Goal: Task Accomplishment & Management: Use online tool/utility

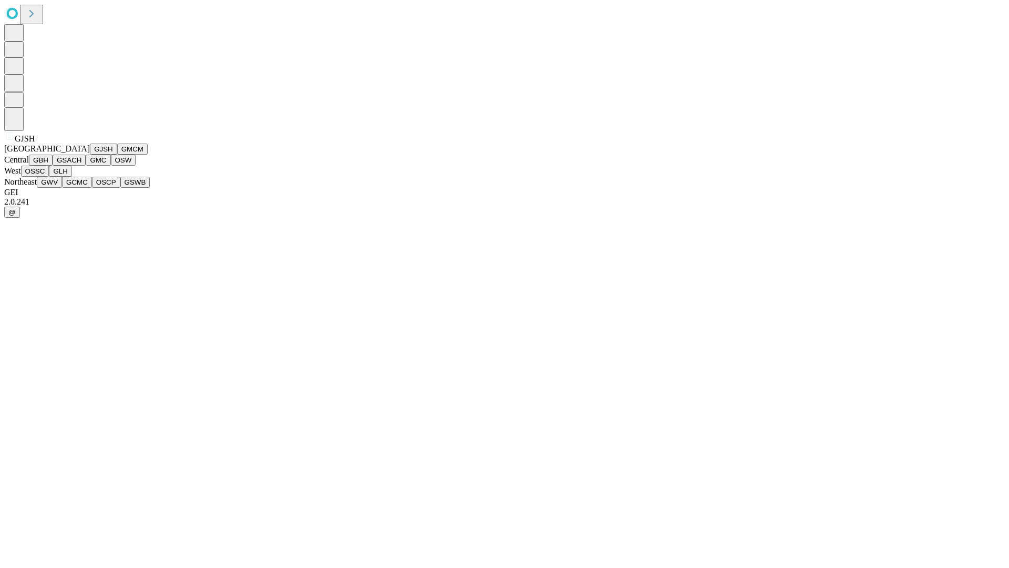
click at [90, 155] on button "GJSH" at bounding box center [103, 149] width 27 height 11
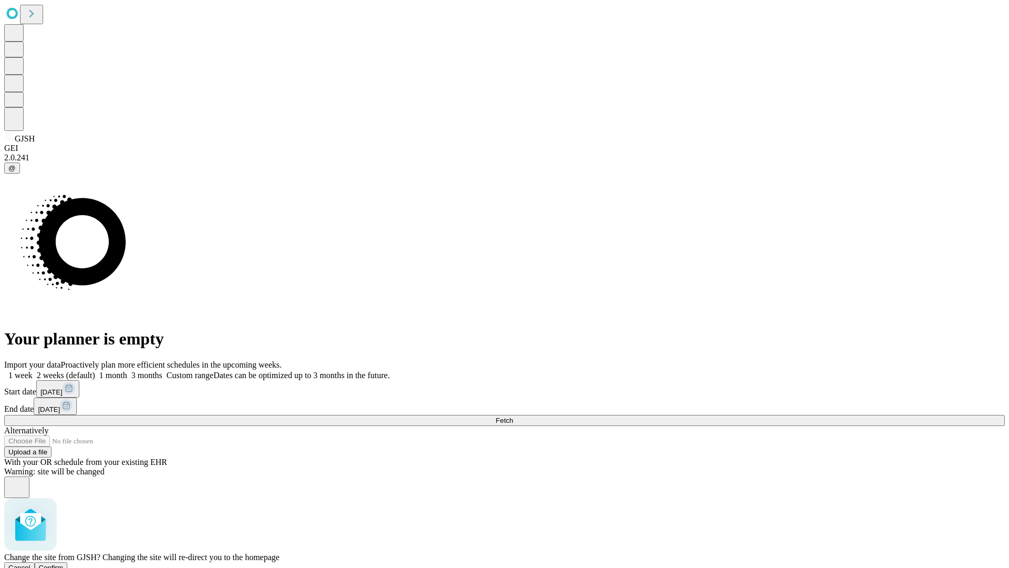
click at [64, 564] on span "Confirm" at bounding box center [51, 568] width 25 height 8
click at [95, 371] on label "2 weeks (default)" at bounding box center [64, 375] width 63 height 9
click at [513, 416] on span "Fetch" at bounding box center [504, 420] width 17 height 8
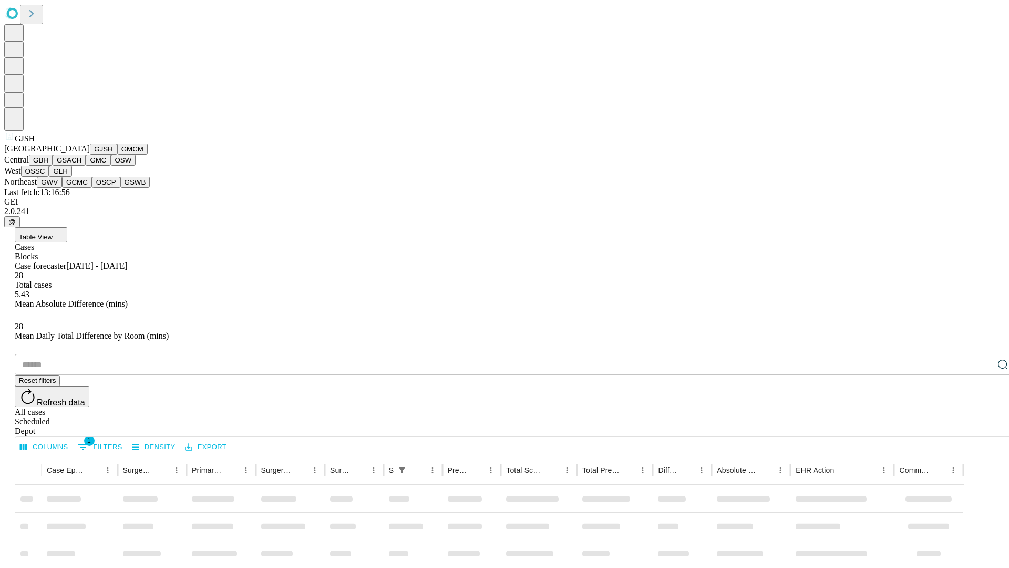
click at [117, 155] on button "GMCM" at bounding box center [132, 149] width 30 height 11
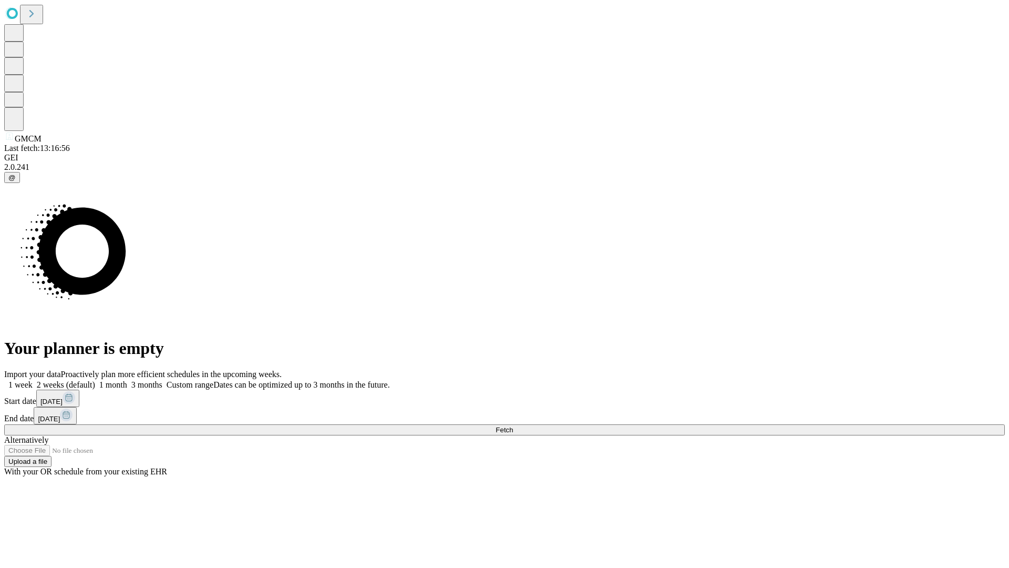
click at [95, 380] on label "2 weeks (default)" at bounding box center [64, 384] width 63 height 9
click at [513, 426] on span "Fetch" at bounding box center [504, 430] width 17 height 8
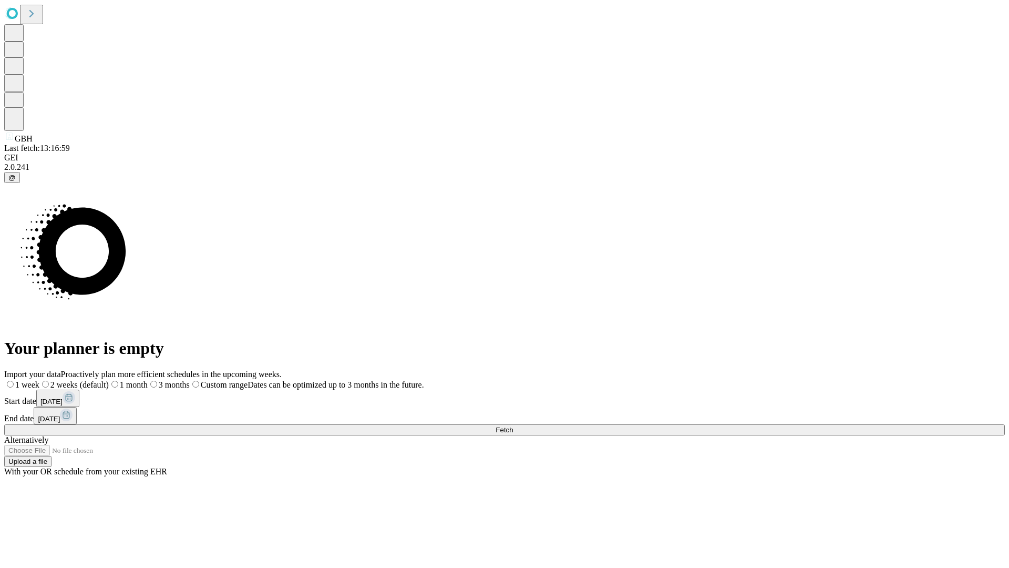
click at [109, 380] on label "2 weeks (default)" at bounding box center [73, 384] width 69 height 9
click at [513, 426] on span "Fetch" at bounding box center [504, 430] width 17 height 8
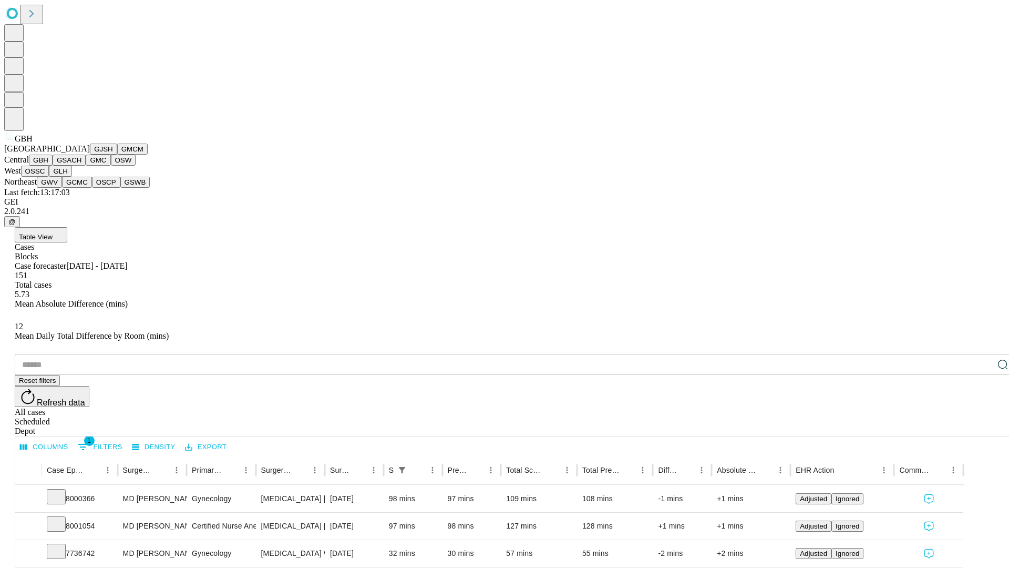
click at [81, 166] on button "GSACH" at bounding box center [69, 160] width 33 height 11
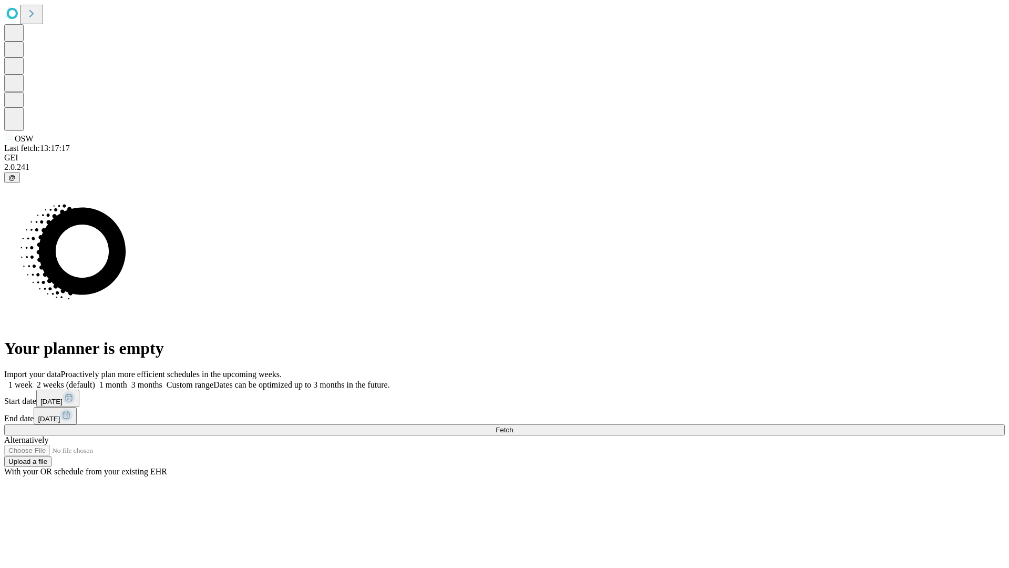
click at [95, 380] on label "2 weeks (default)" at bounding box center [64, 384] width 63 height 9
click at [513, 426] on span "Fetch" at bounding box center [504, 430] width 17 height 8
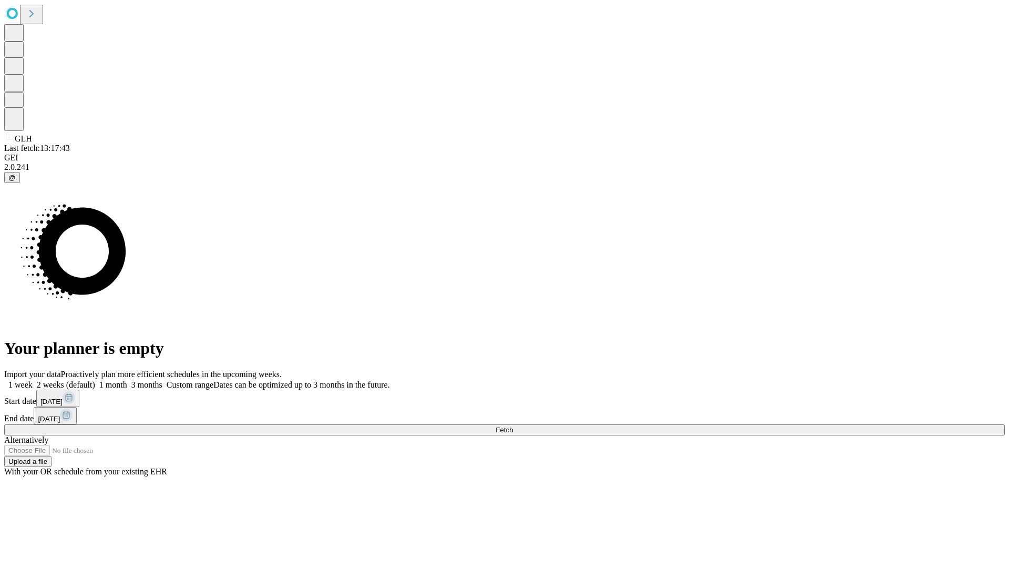
click at [95, 380] on label "2 weeks (default)" at bounding box center [64, 384] width 63 height 9
click at [513, 426] on span "Fetch" at bounding box center [504, 430] width 17 height 8
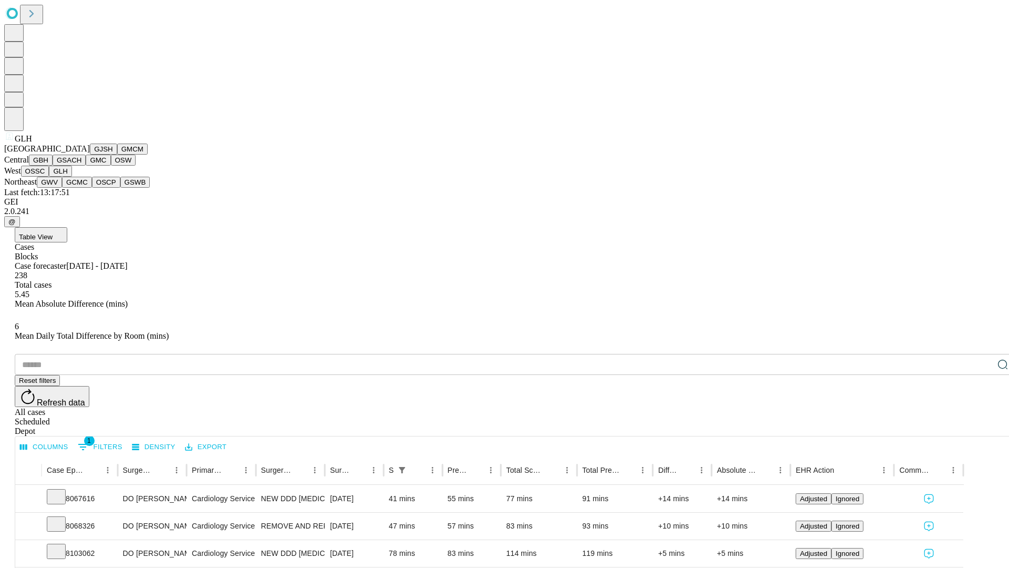
click at [62, 188] on button "GWV" at bounding box center [49, 182] width 25 height 11
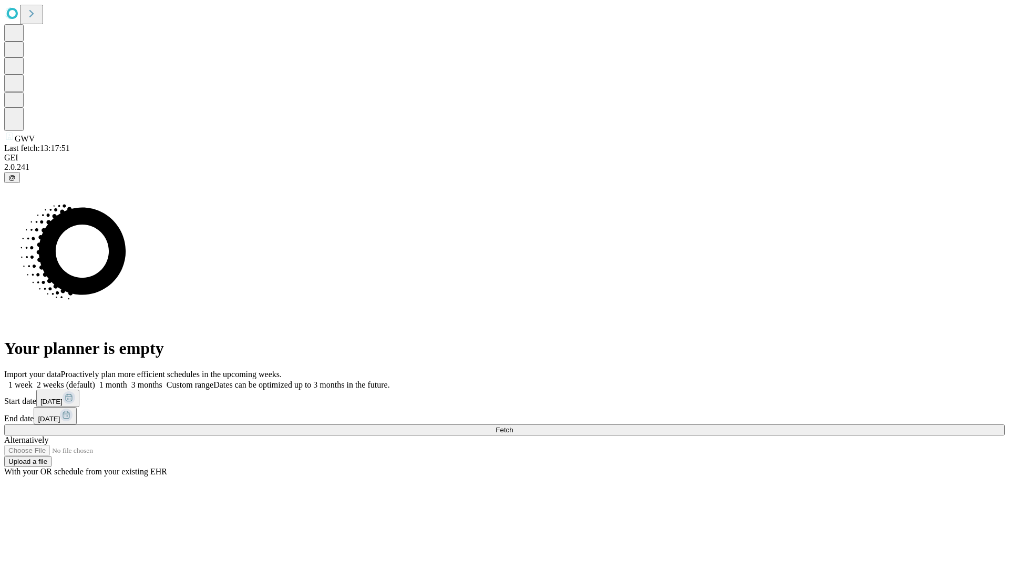
click at [95, 380] on label "2 weeks (default)" at bounding box center [64, 384] width 63 height 9
click at [513, 426] on span "Fetch" at bounding box center [504, 430] width 17 height 8
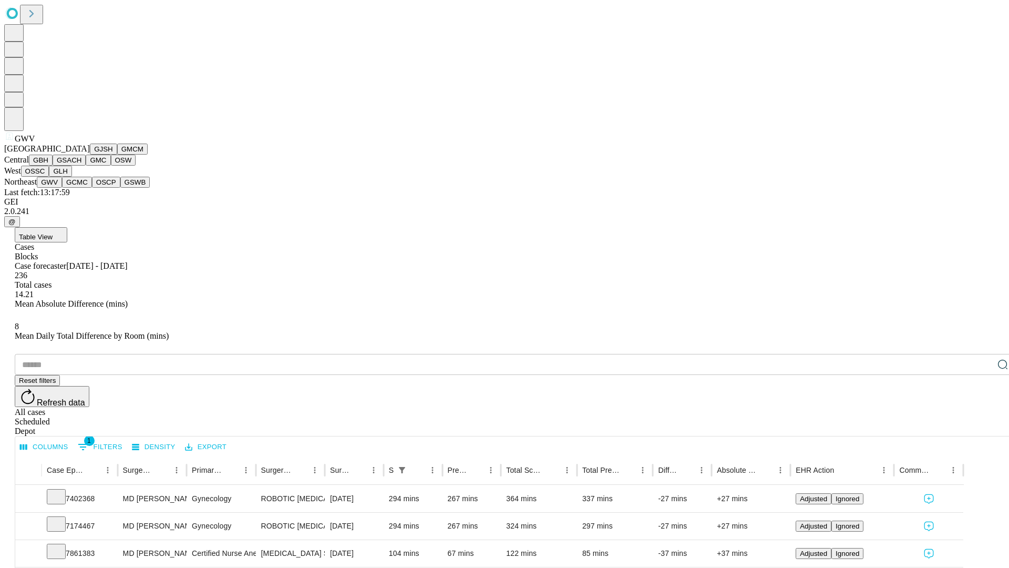
click at [81, 188] on button "GCMC" at bounding box center [77, 182] width 30 height 11
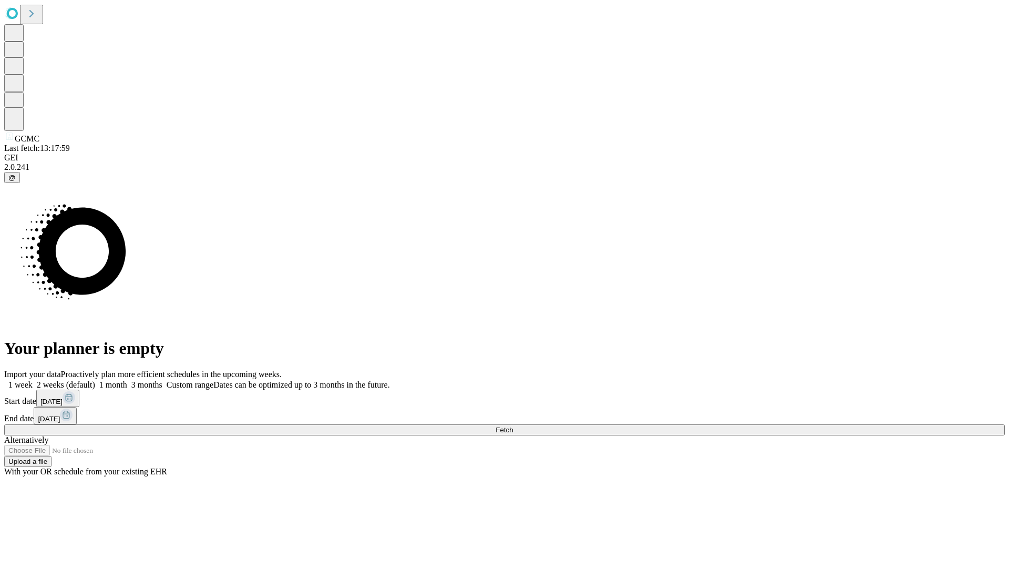
click at [513, 426] on span "Fetch" at bounding box center [504, 430] width 17 height 8
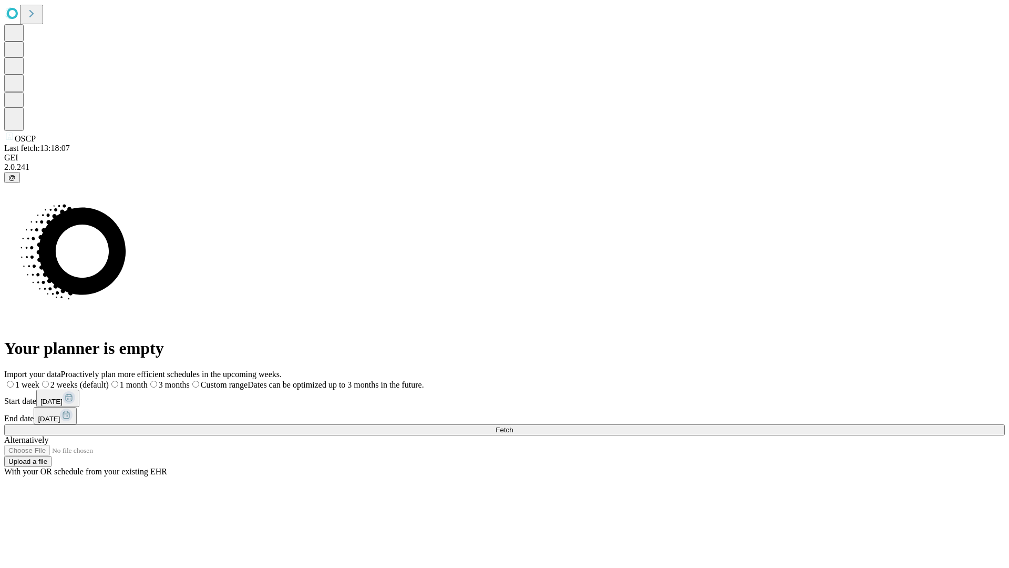
click at [109, 380] on label "2 weeks (default)" at bounding box center [73, 384] width 69 height 9
click at [513, 426] on span "Fetch" at bounding box center [504, 430] width 17 height 8
